Goal: Communication & Community: Answer question/provide support

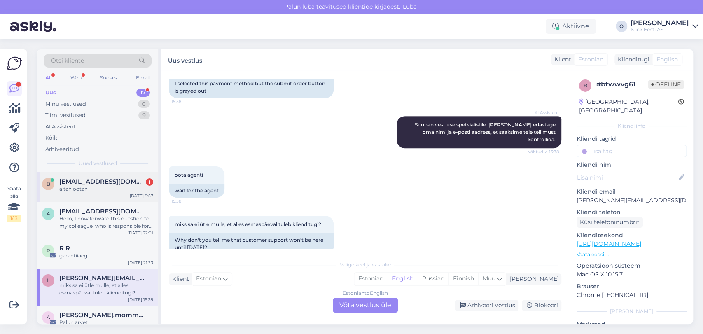
click at [74, 180] on span "[EMAIL_ADDRESS][DOMAIN_NAME]" at bounding box center [102, 181] width 86 height 7
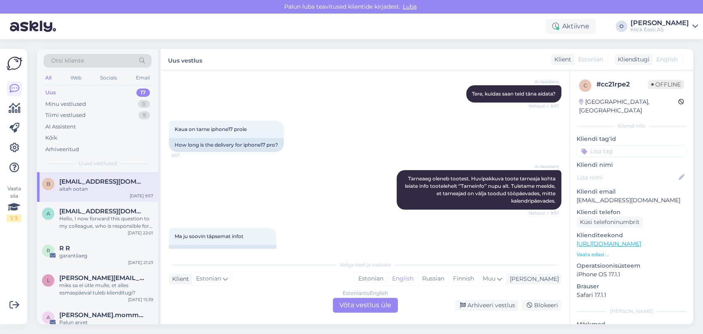
scroll to position [206, 0]
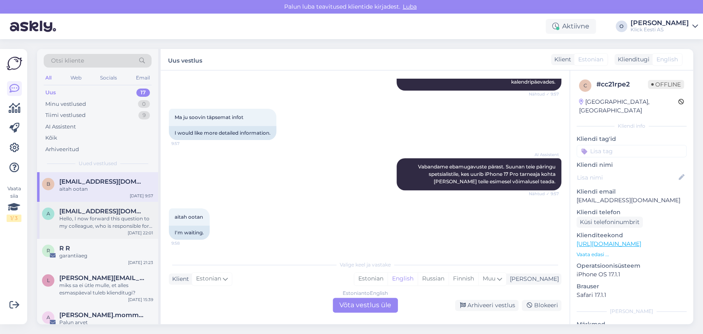
click at [79, 210] on span "[EMAIL_ADDRESS][DOMAIN_NAME]" at bounding box center [102, 211] width 86 height 7
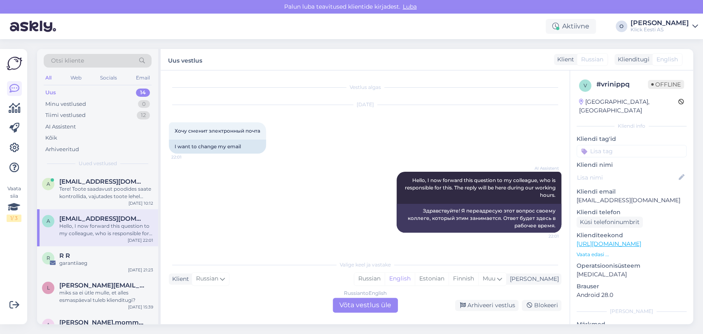
click at [99, 92] on div "Uus 14" at bounding box center [98, 93] width 108 height 12
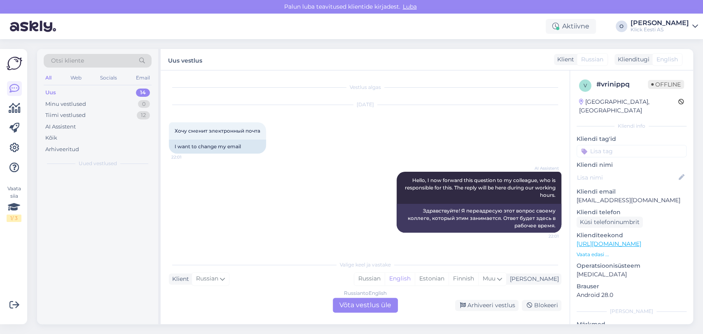
click at [99, 92] on div "Uus 14" at bounding box center [98, 93] width 108 height 12
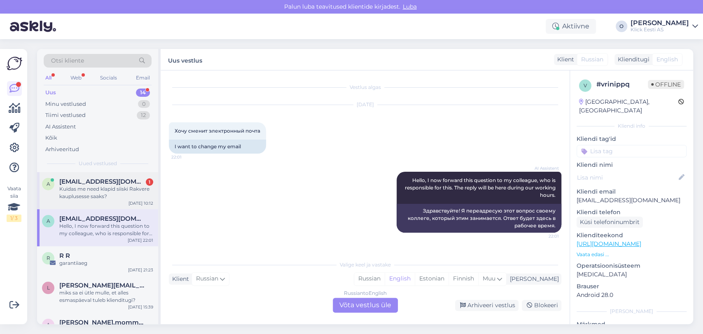
click at [84, 189] on div "Kuidas me need klapid siiski Rakvere kauplusesse saaks?" at bounding box center [106, 192] width 94 height 15
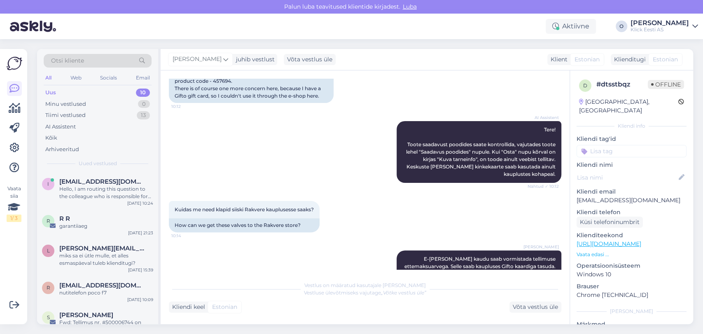
scroll to position [311, 0]
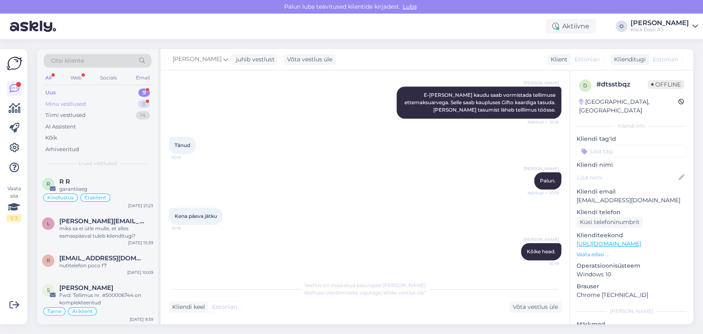
click at [129, 99] on div "Minu vestlused 0" at bounding box center [98, 104] width 108 height 12
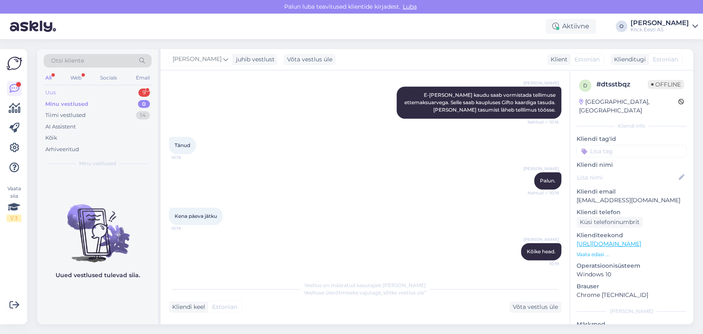
click at [120, 89] on div "Uus 9" at bounding box center [98, 93] width 108 height 12
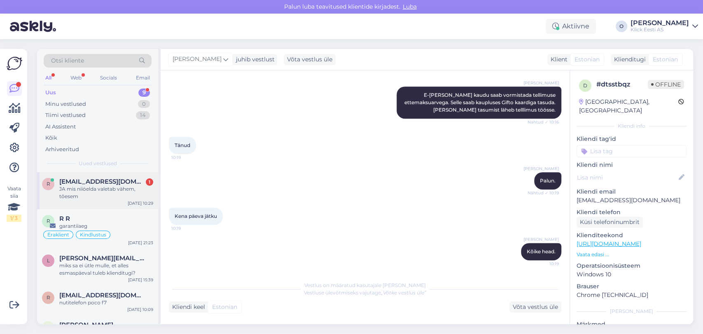
click at [107, 179] on span "[EMAIL_ADDRESS][DOMAIN_NAME]" at bounding box center [102, 181] width 86 height 7
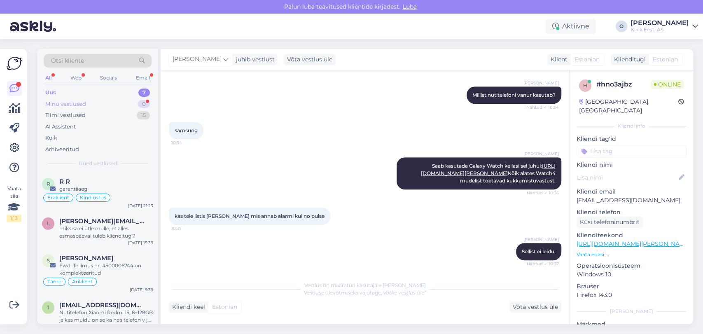
click at [112, 103] on div "Minu vestlused 0" at bounding box center [98, 104] width 108 height 12
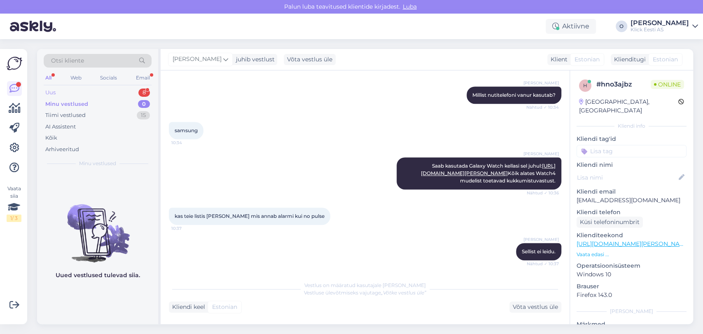
click at [111, 91] on div "Uus 8" at bounding box center [98, 93] width 108 height 12
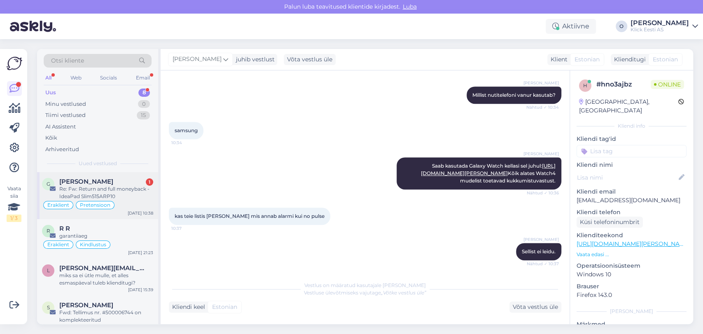
click at [91, 183] on span "[PERSON_NAME]" at bounding box center [86, 181] width 54 height 7
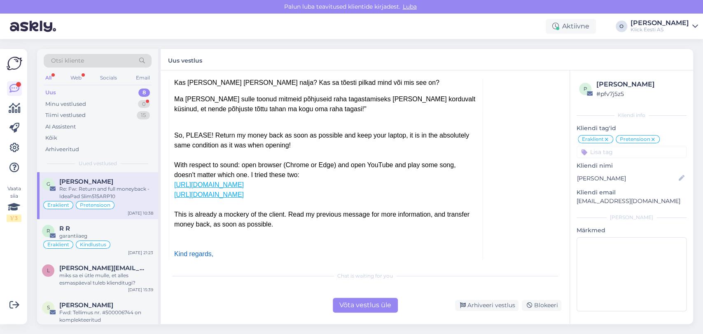
scroll to position [437, 0]
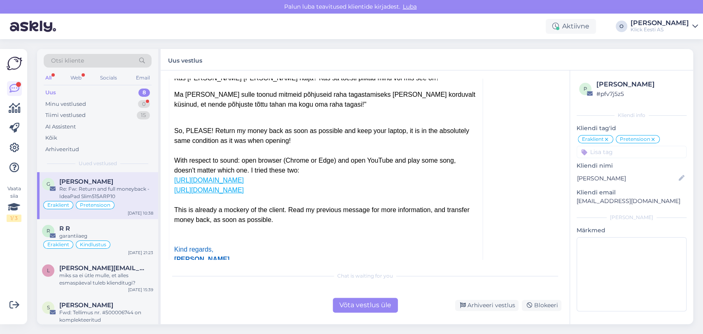
drag, startPoint x: 175, startPoint y: 160, endPoint x: 247, endPoint y: 219, distance: 93.1
copy div "With respect to sound: open browser (Chrome or Edge) and open YouTube and play …"
